Goal: Task Accomplishment & Management: Manage account settings

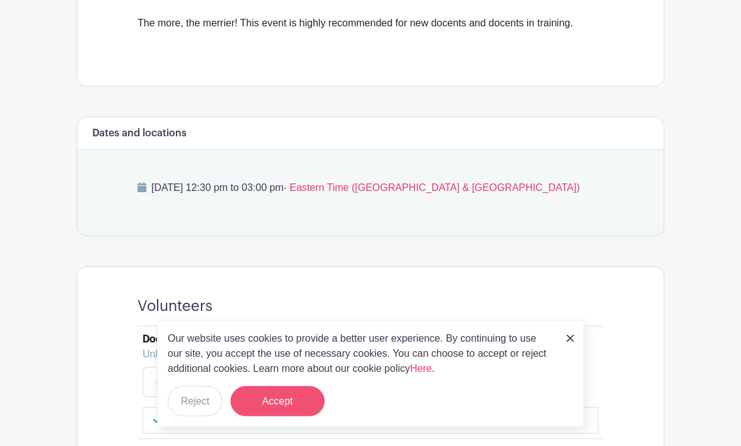
click at [288, 416] on button "Accept" at bounding box center [277, 401] width 94 height 30
click at [259, 416] on form "Accept" at bounding box center [277, 401] width 94 height 30
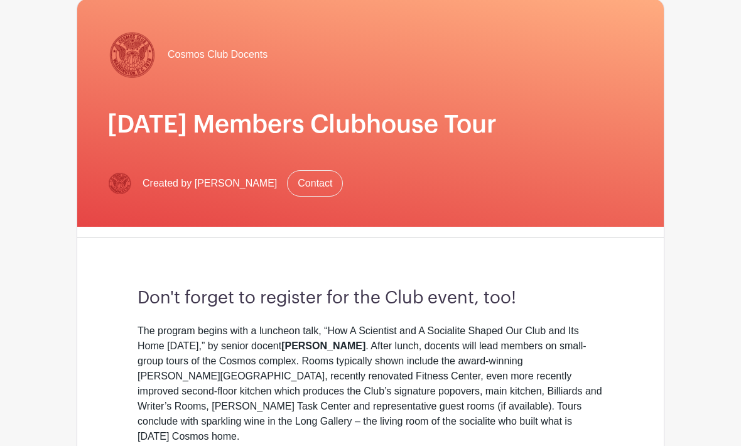
scroll to position [0, 0]
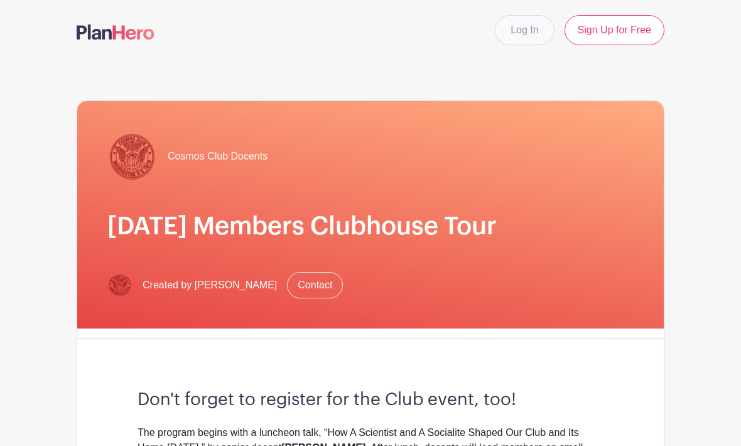
click at [514, 22] on link "Log In" at bounding box center [524, 30] width 59 height 30
click at [520, 36] on link "Log In" at bounding box center [524, 30] width 59 height 30
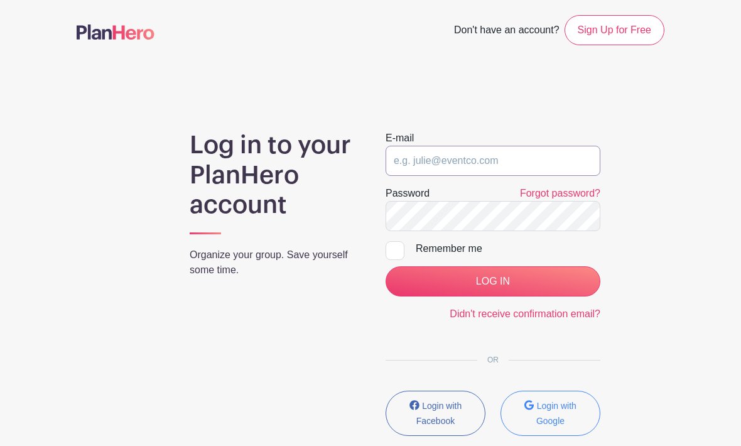
click at [434, 163] on input "email" at bounding box center [492, 161] width 215 height 30
click at [331, 225] on div "Log in to your PlanHero account Organize your group. Save yourself some time." at bounding box center [273, 288] width 196 height 315
click at [399, 164] on input "email" at bounding box center [492, 161] width 215 height 30
type input "[EMAIL_ADDRESS][DOMAIN_NAME]"
click at [382, 242] on div "E-mail sjkochmhc@gmail.com Password Forgot password? Remember me LOG IN Didn't …" at bounding box center [492, 288] width 245 height 315
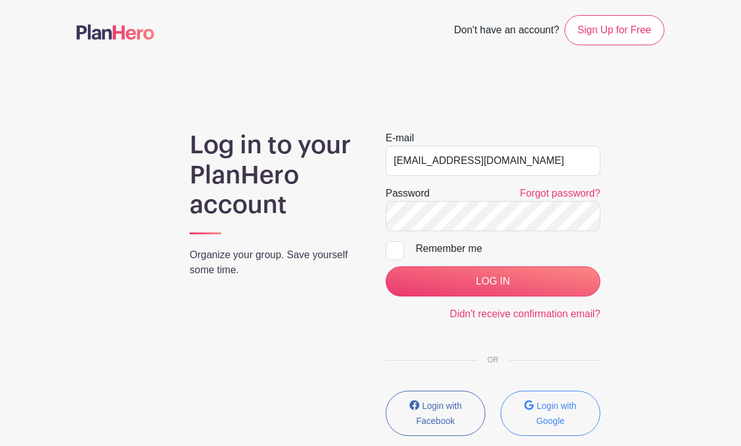
click at [376, 247] on div "E-mail sjkochmhc@gmail.com Password Forgot password? Remember me LOG IN Didn't …" at bounding box center [492, 288] width 245 height 315
click at [388, 253] on div at bounding box center [394, 250] width 19 height 19
click at [388, 249] on input "Remember me" at bounding box center [389, 245] width 8 height 8
checkbox input "true"
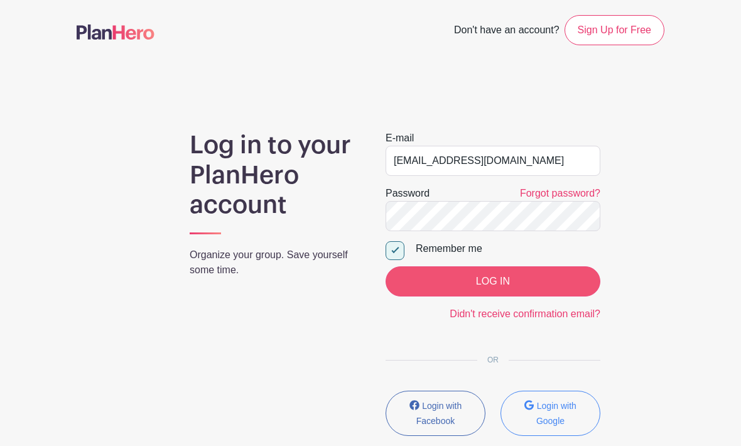
click at [490, 284] on input "LOG IN" at bounding box center [492, 281] width 215 height 30
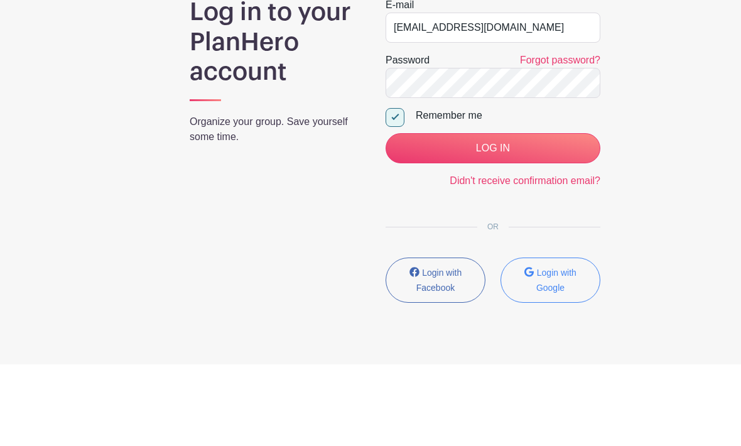
click at [492, 230] on input "LOG IN" at bounding box center [492, 230] width 215 height 30
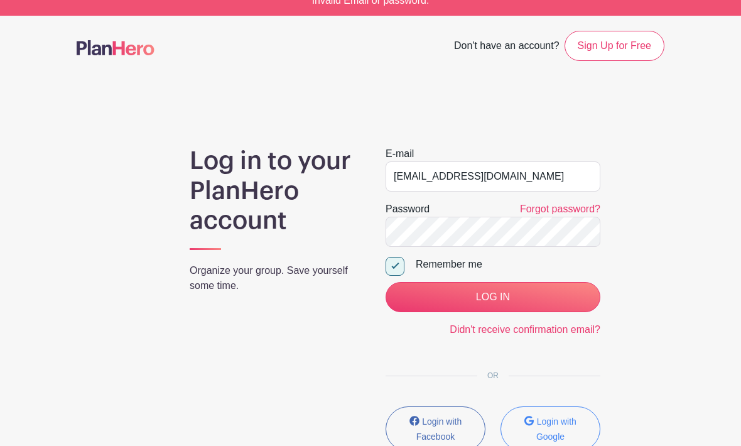
scroll to position [17, 0]
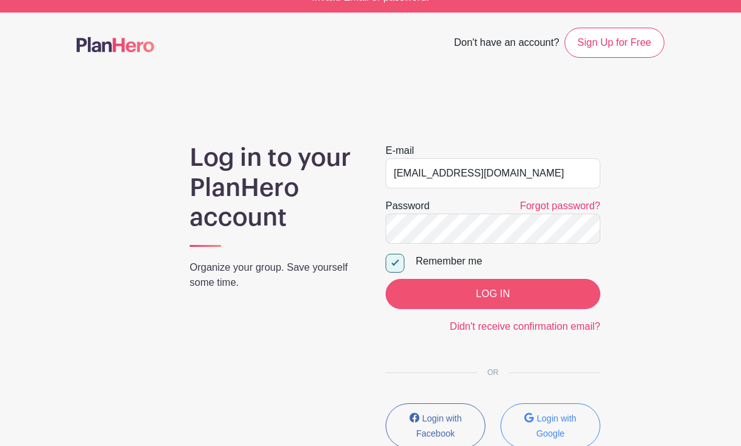
click at [509, 295] on input "LOG IN" at bounding box center [492, 294] width 215 height 30
